Goal: Find specific page/section: Find specific page/section

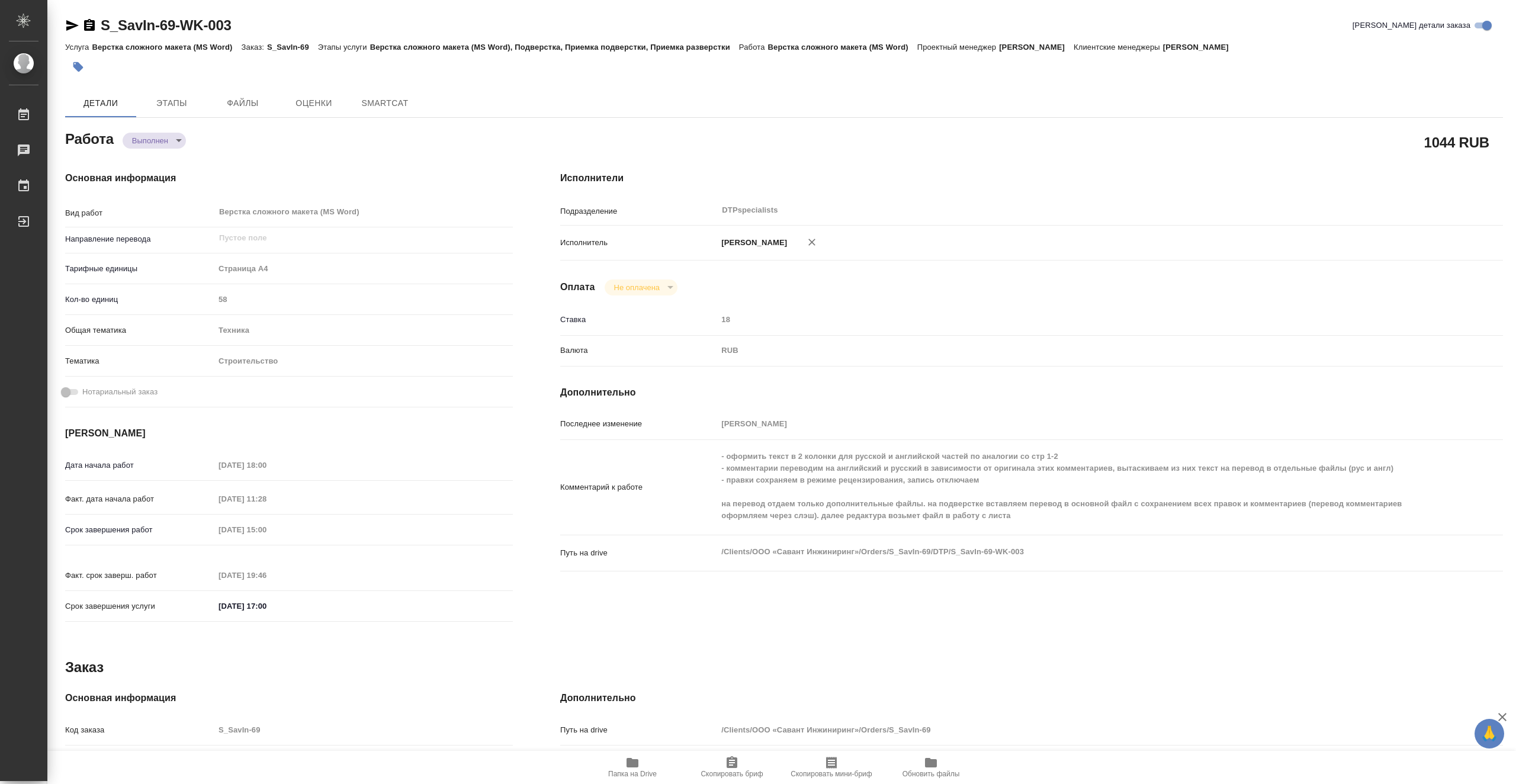
type textarea "x"
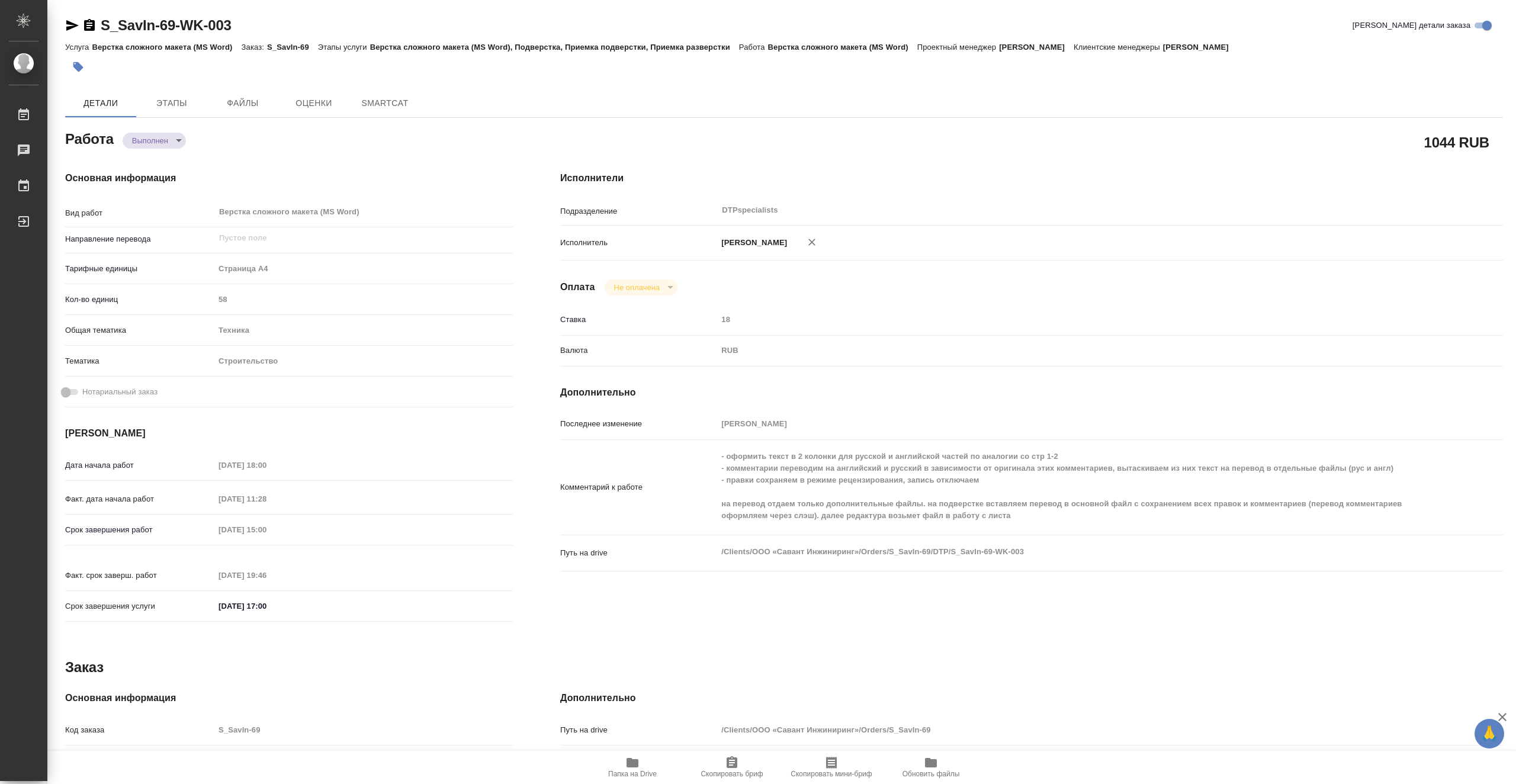
type textarea "x"
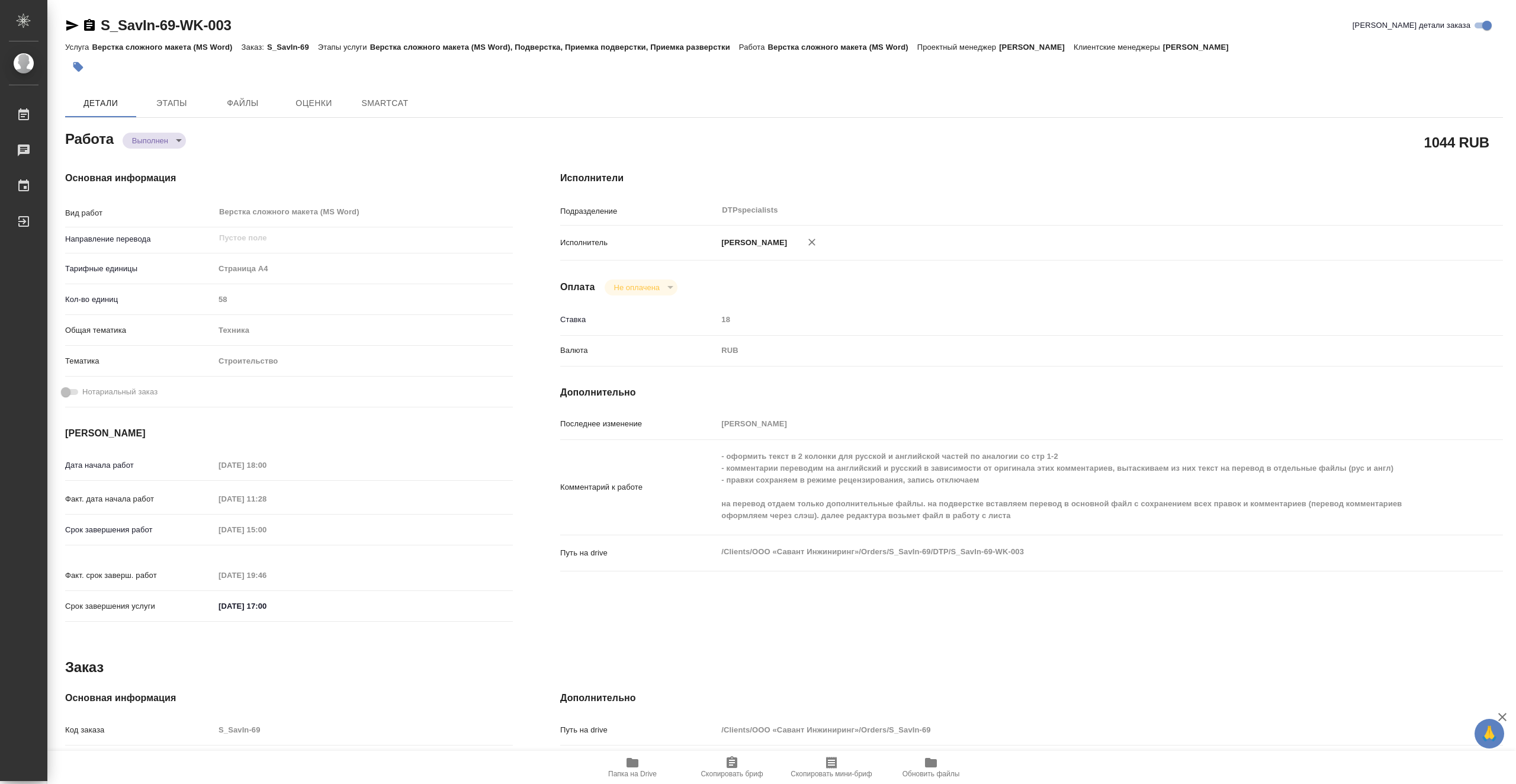
type textarea "x"
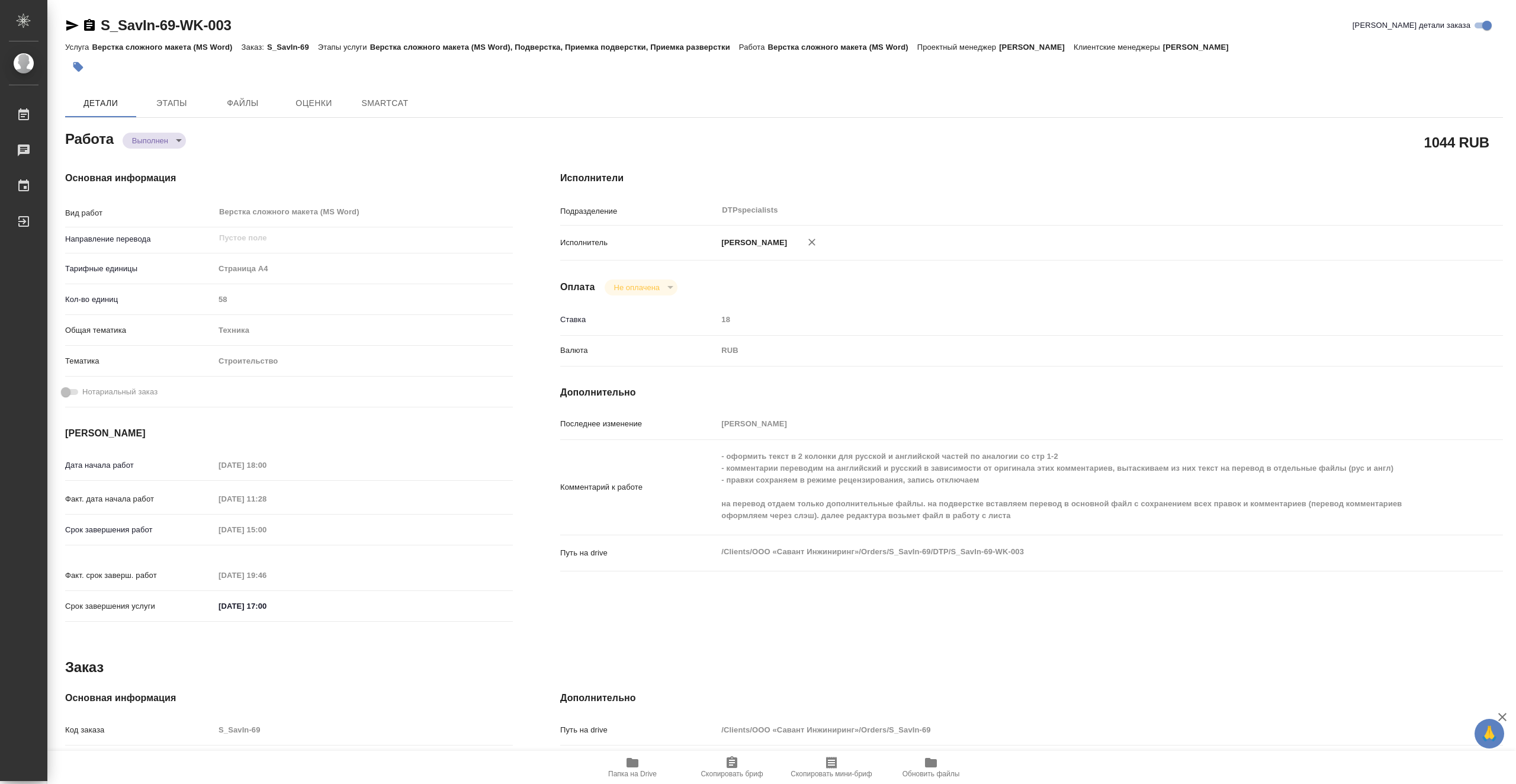
type textarea "x"
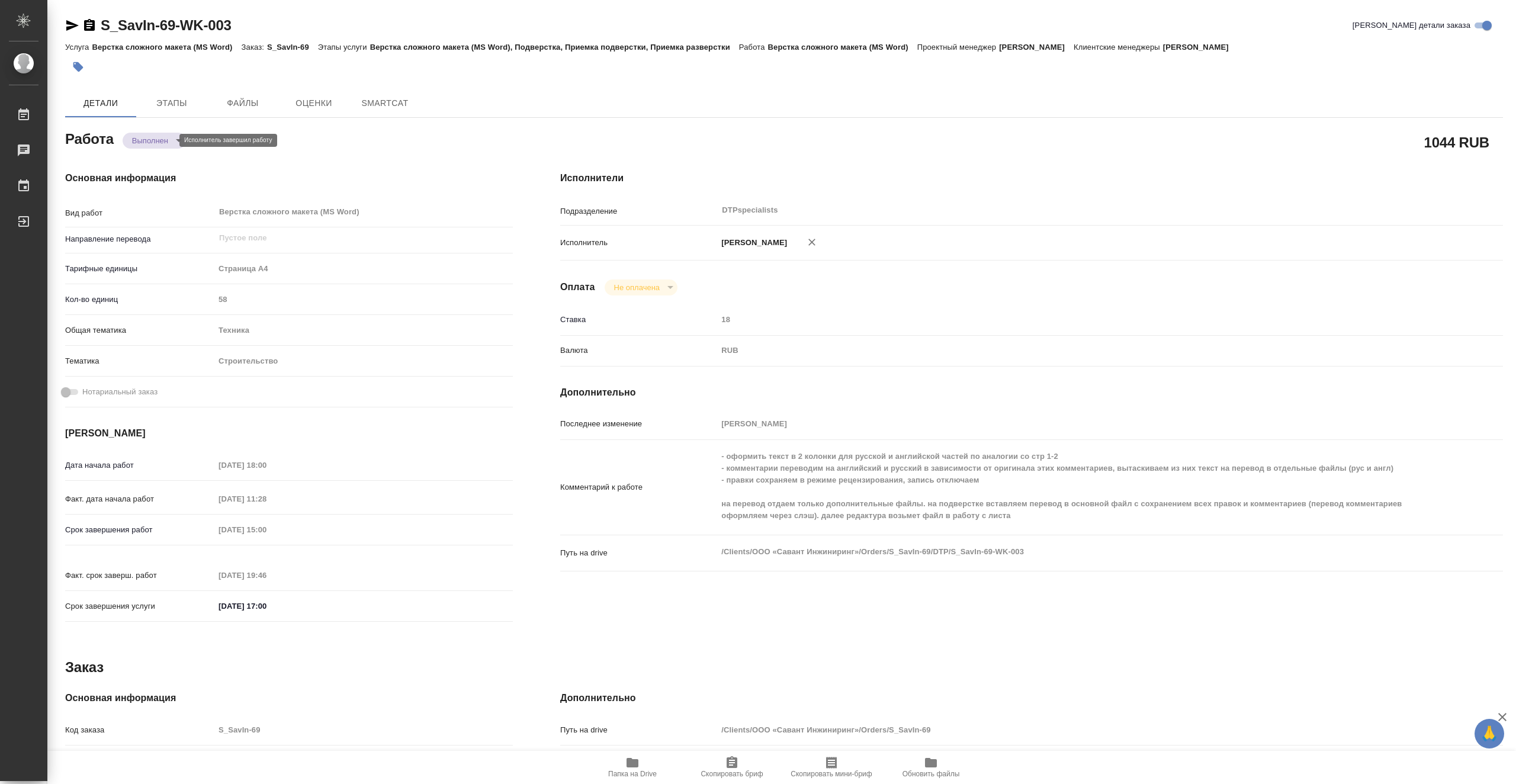
click at [161, 136] on body "🙏 .cls-1 fill:#fff; AWATERA Vasiutchenko [PERSON_NAME] Чаты График Выйти S_SavI…" at bounding box center [758, 392] width 1516 height 784
type textarea "x"
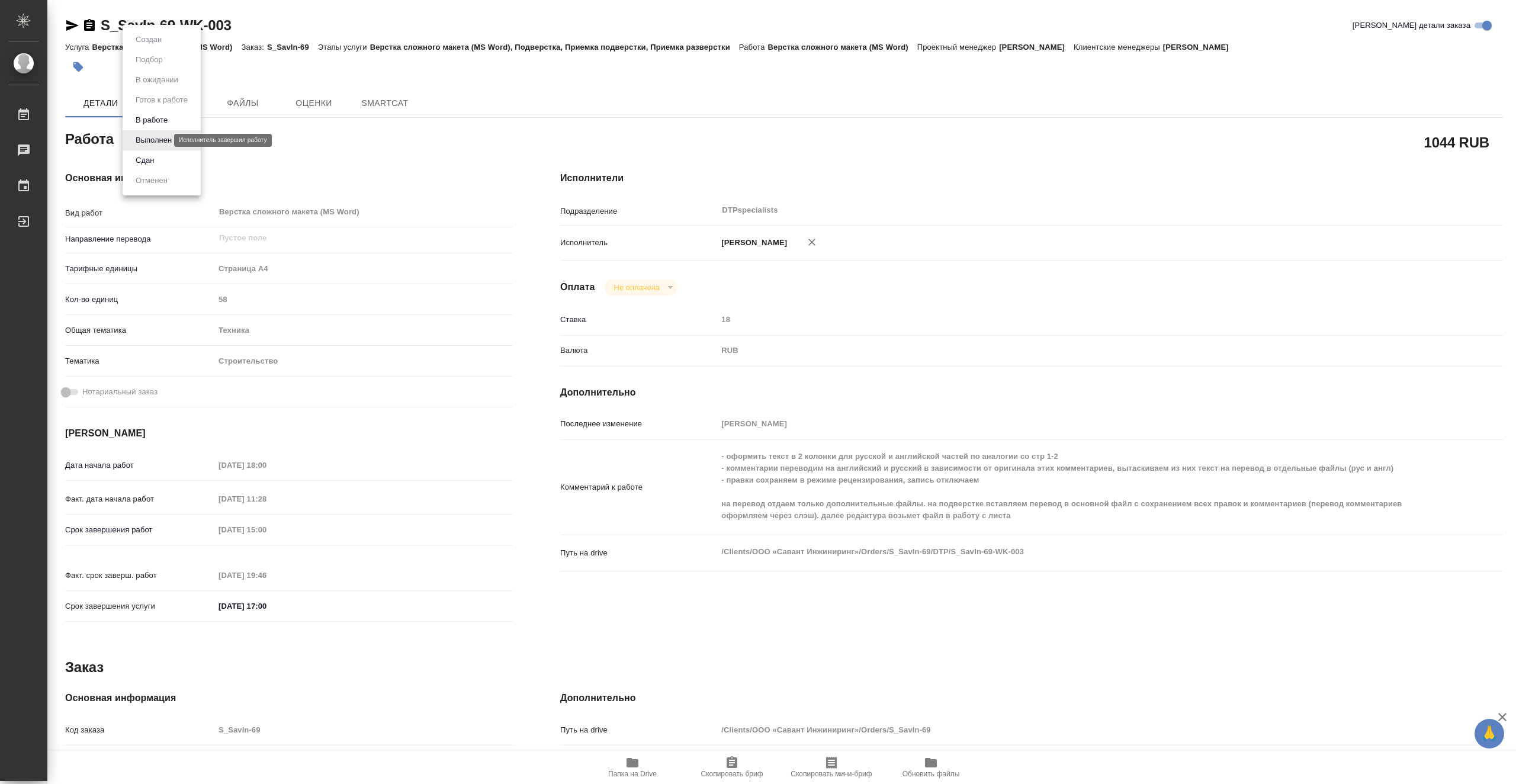
type textarea "x"
click at [177, 118] on li "В работе" at bounding box center [162, 120] width 78 height 20
type textarea "x"
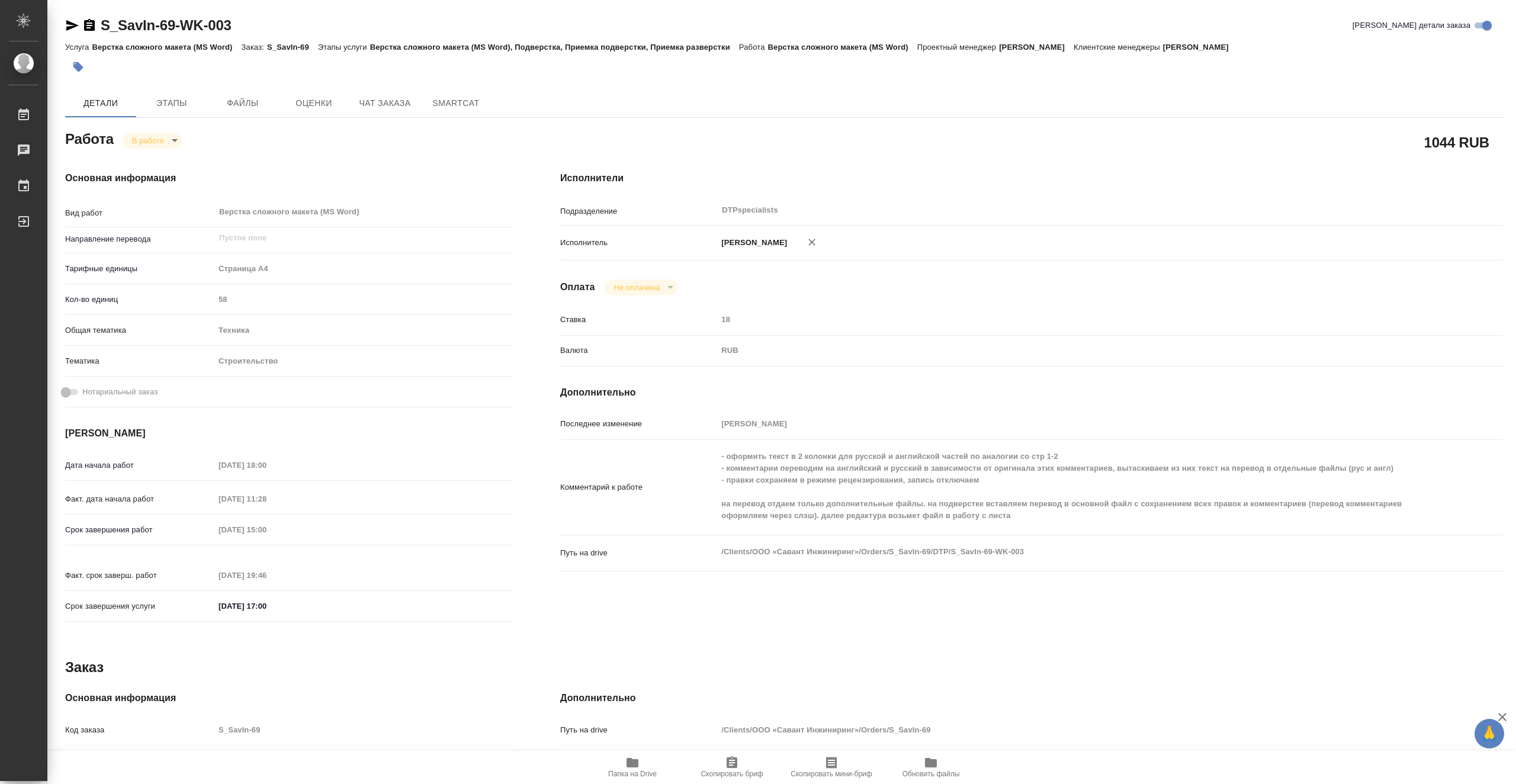
type textarea "x"
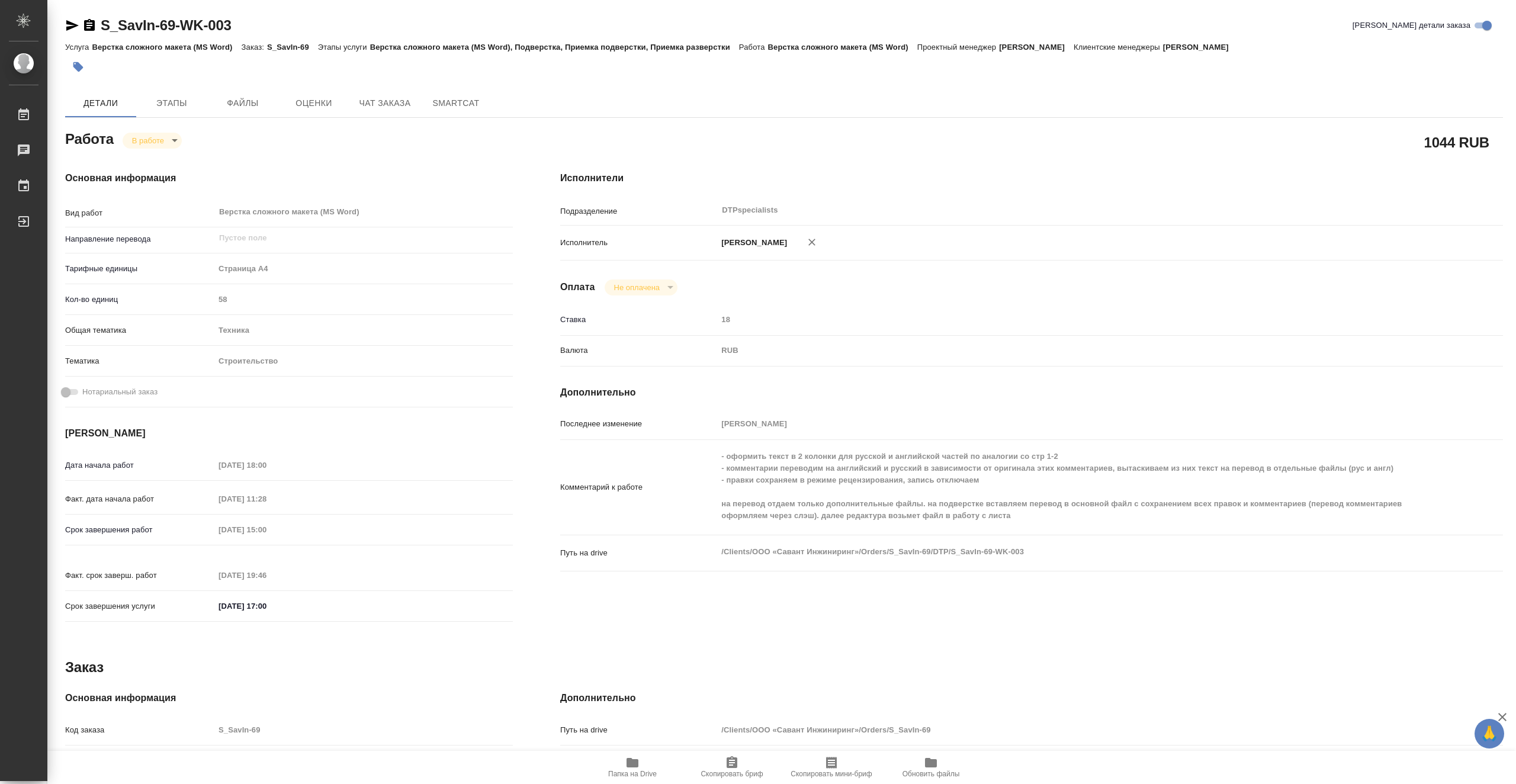
type textarea "x"
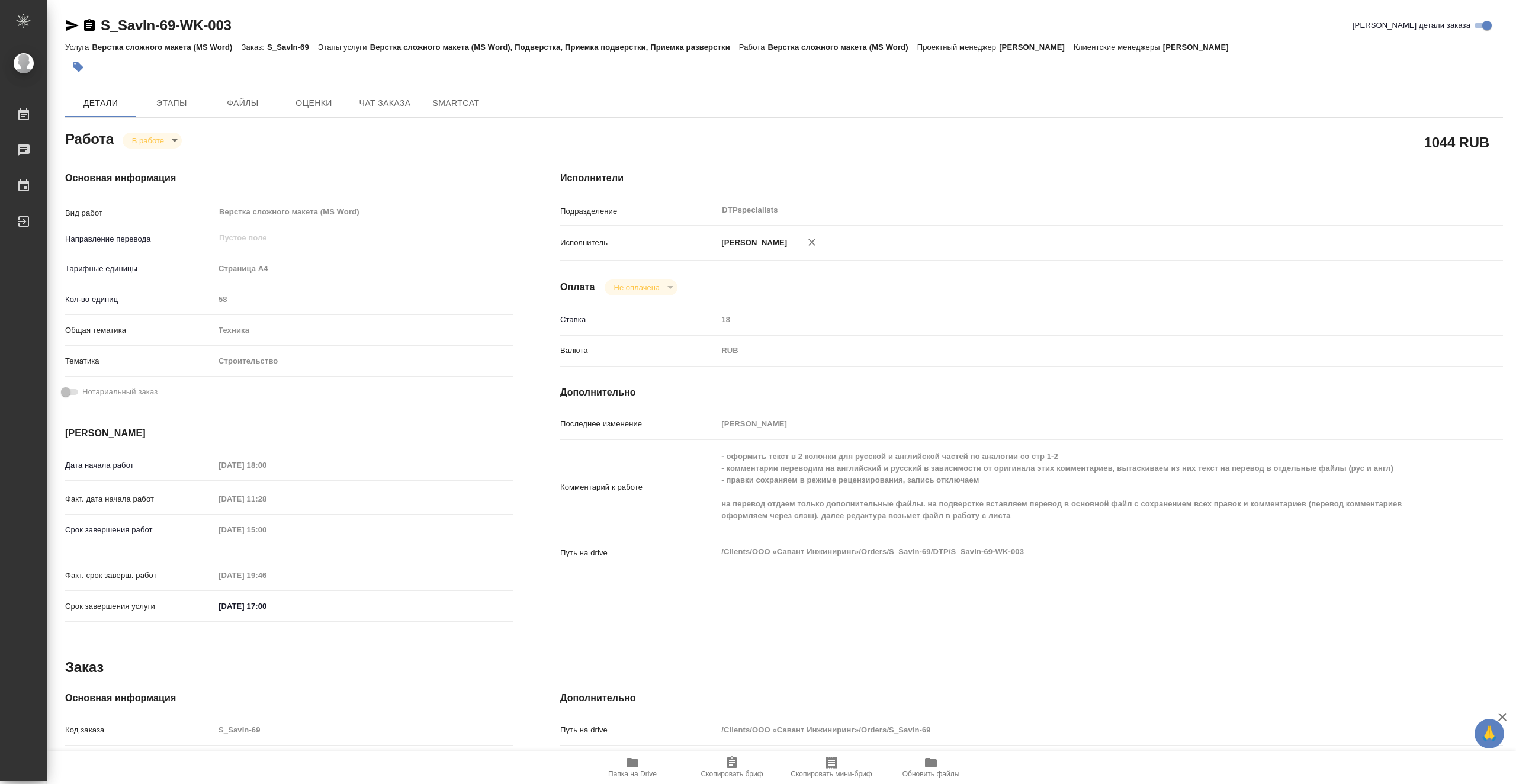
type textarea "x"
click at [625, 770] on span "Папка на Drive" at bounding box center [632, 774] width 49 height 8
